Goal: Transaction & Acquisition: Obtain resource

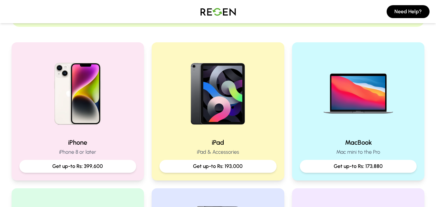
scroll to position [116, 0]
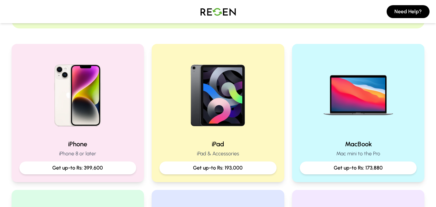
click at [62, 152] on p "iPhone 8 or later" at bounding box center [77, 154] width 117 height 8
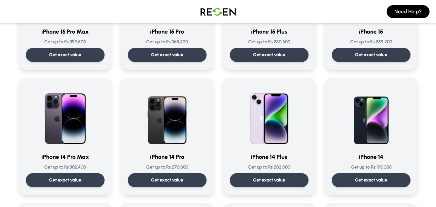
scroll to position [129, 0]
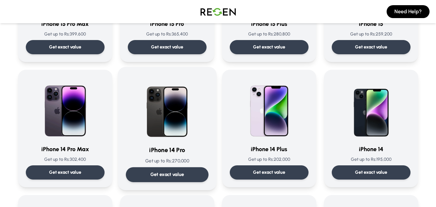
click at [181, 173] on p "Get exact value" at bounding box center [167, 174] width 34 height 7
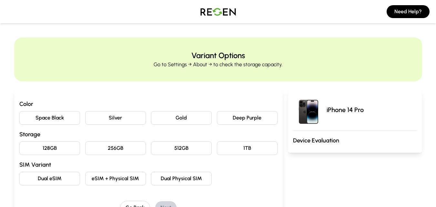
click at [158, 118] on button "Gold" at bounding box center [181, 118] width 61 height 14
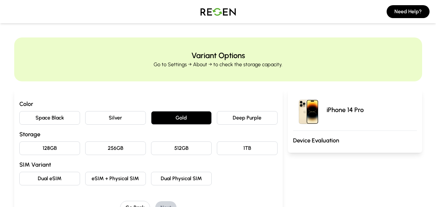
click at [102, 151] on button "256GB" at bounding box center [115, 148] width 61 height 14
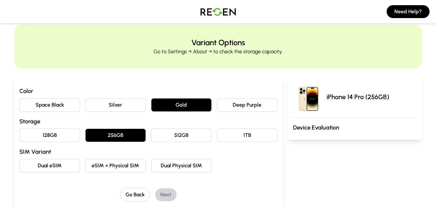
scroll to position [26, 0]
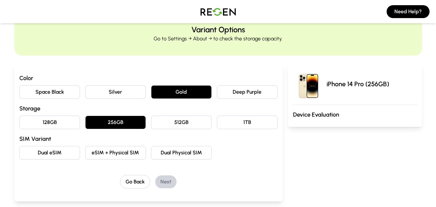
click at [107, 162] on div "Color Space Black Silver Gold Deep Purple Storage 128GB 256GB 512GB 1TB SIM Var…" at bounding box center [148, 131] width 258 height 115
click at [108, 153] on button "eSIM + Physical SIM" at bounding box center [115, 153] width 61 height 14
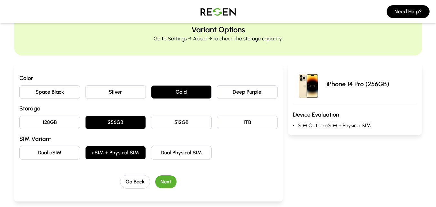
click at [121, 152] on button "eSIM + Physical SIM" at bounding box center [115, 153] width 61 height 14
click at [162, 178] on button "Next" at bounding box center [165, 181] width 21 height 13
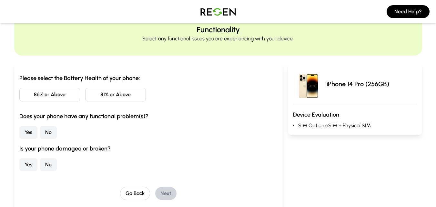
click at [48, 99] on button "86% or Above" at bounding box center [49, 95] width 61 height 14
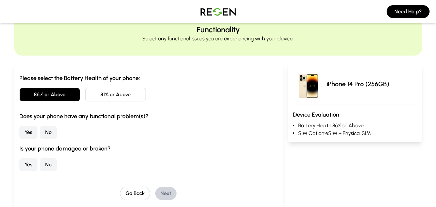
click at [34, 136] on button "Yes" at bounding box center [28, 132] width 18 height 13
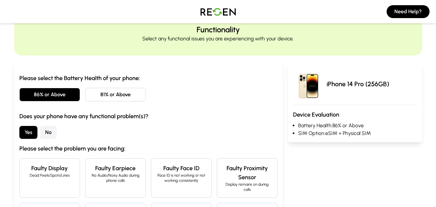
click at [50, 135] on button "No" at bounding box center [48, 132] width 17 height 13
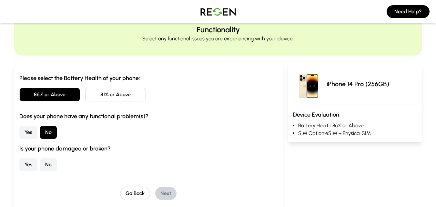
click at [47, 166] on button "No" at bounding box center [48, 164] width 17 height 13
click at [171, 195] on button "Next" at bounding box center [165, 193] width 21 height 13
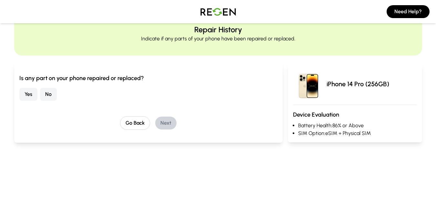
click at [44, 92] on button "No" at bounding box center [48, 94] width 17 height 13
click at [175, 121] on button "Next" at bounding box center [165, 123] width 21 height 13
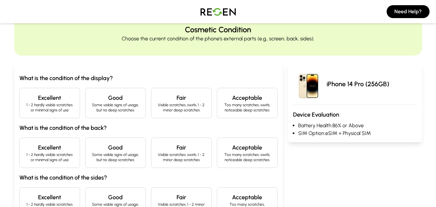
click at [67, 97] on h4 "Excellent" at bounding box center [50, 97] width 50 height 9
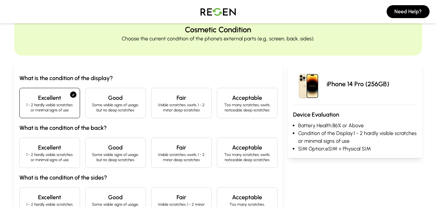
click at [55, 145] on h4 "Excellent" at bounding box center [50, 147] width 50 height 9
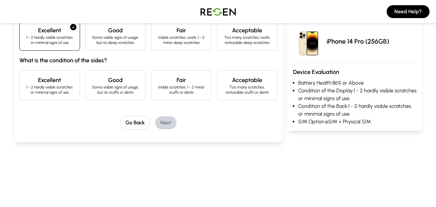
scroll to position [155, 0]
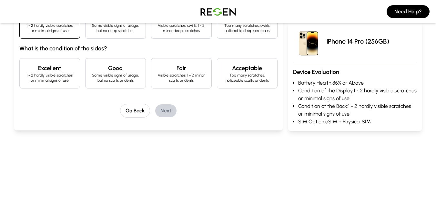
click at [58, 87] on div "Excellent 1 - 2 hardly visible scratches or minimal signs of use" at bounding box center [49, 73] width 61 height 30
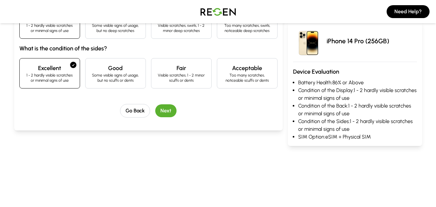
click at [162, 108] on button "Next" at bounding box center [165, 110] width 21 height 13
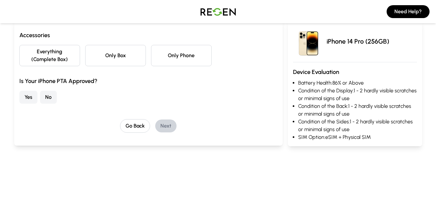
scroll to position [58, 0]
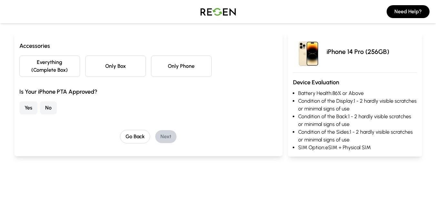
click at [166, 71] on button "Only Phone" at bounding box center [181, 66] width 61 height 21
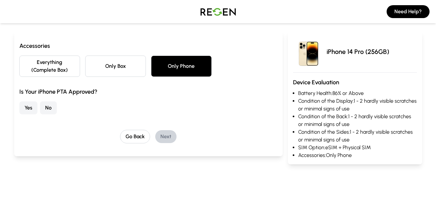
click at [48, 106] on button "No" at bounding box center [48, 107] width 17 height 13
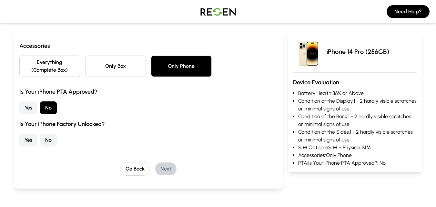
click at [31, 136] on button "Yes" at bounding box center [28, 140] width 18 height 13
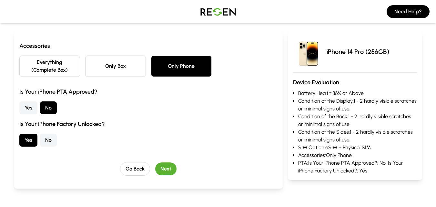
click at [173, 167] on button "Next" at bounding box center [165, 168] width 21 height 13
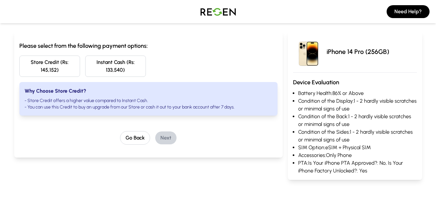
click at [116, 63] on button "Instant Cash (Rs: 133,540)" at bounding box center [115, 66] width 61 height 21
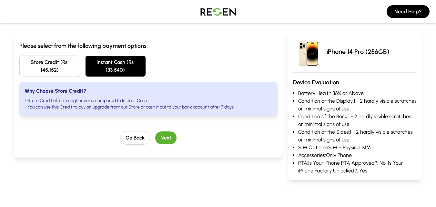
click at [66, 63] on button "Store Credit (Rs: 145,152)" at bounding box center [49, 66] width 61 height 21
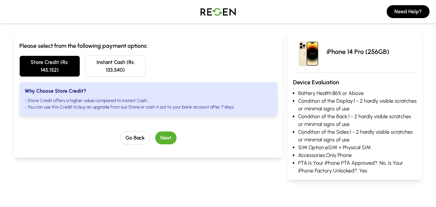
click at [170, 138] on button "Next" at bounding box center [165, 137] width 21 height 13
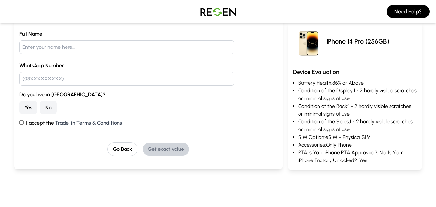
scroll to position [90, 0]
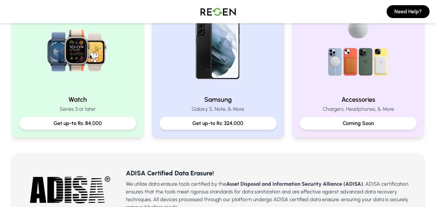
scroll to position [336, 0]
